Goal: Task Accomplishment & Management: Complete application form

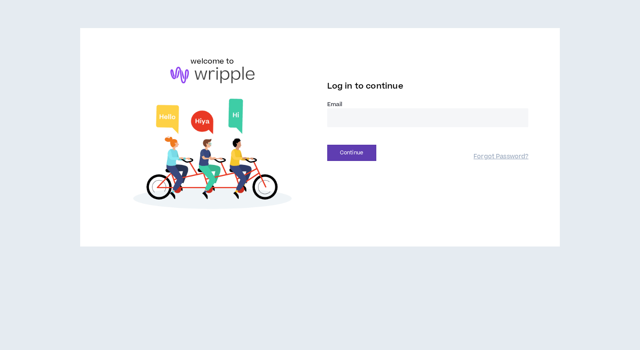
click at [367, 122] on input "email" at bounding box center [428, 117] width 202 height 19
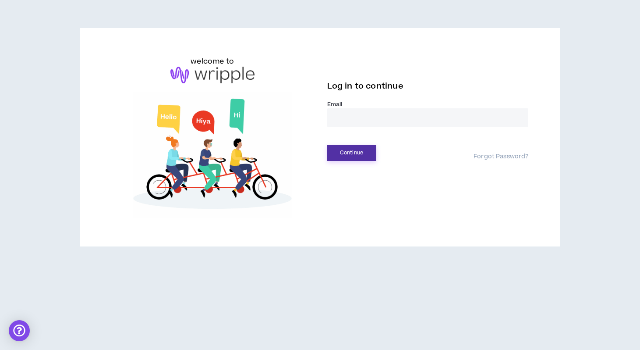
type input "**********"
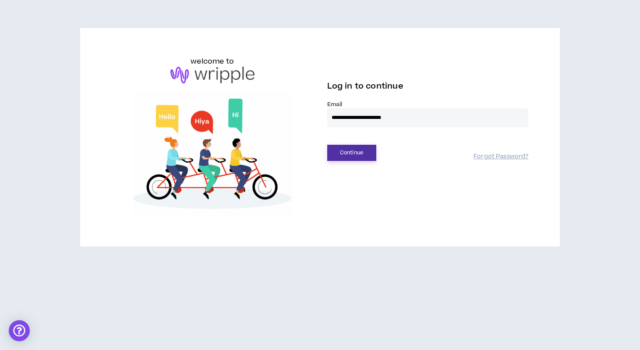
click at [347, 150] on button "Continue" at bounding box center [351, 153] width 49 height 16
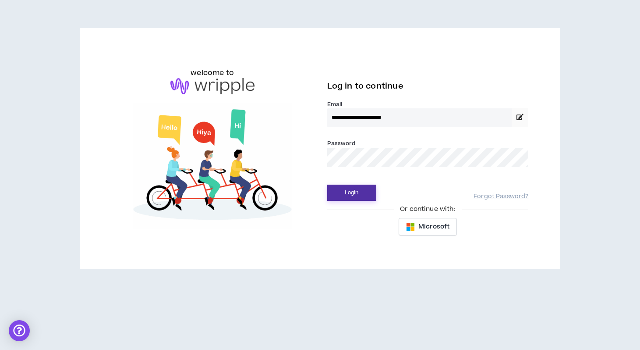
click at [344, 192] on button "Login" at bounding box center [351, 193] width 49 height 16
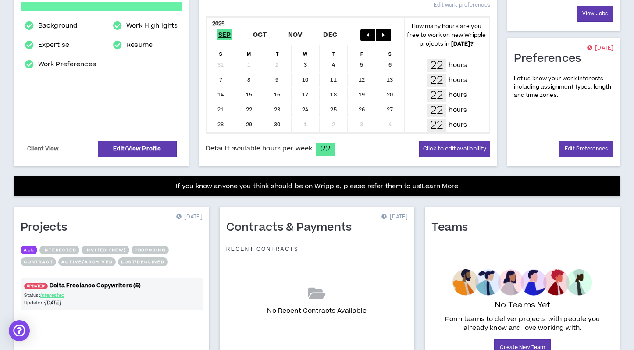
scroll to position [242, 0]
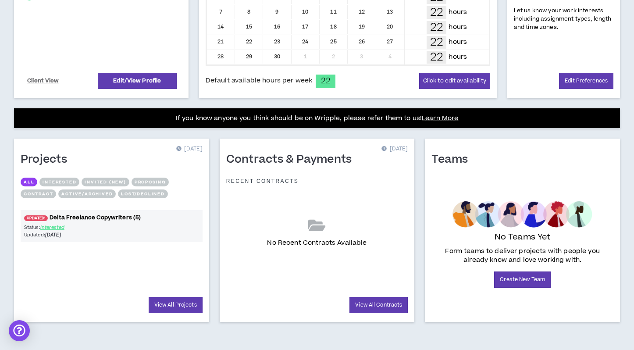
click at [117, 218] on link "UPDATED! Delta Freelance Copywriters (5)" at bounding box center [112, 217] width 182 height 8
